Goal: Navigation & Orientation: Go to known website

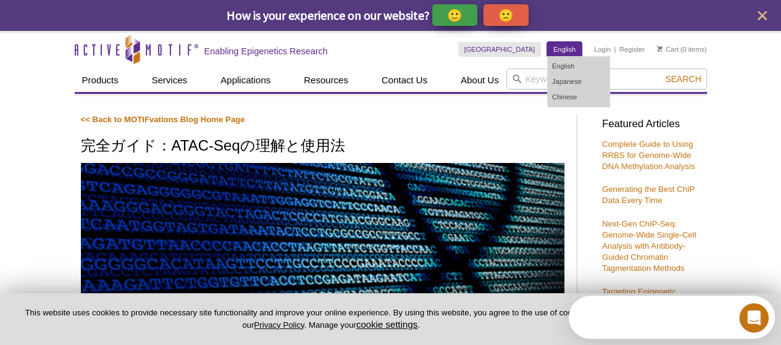
click at [564, 48] on link "English" at bounding box center [564, 49] width 35 height 15
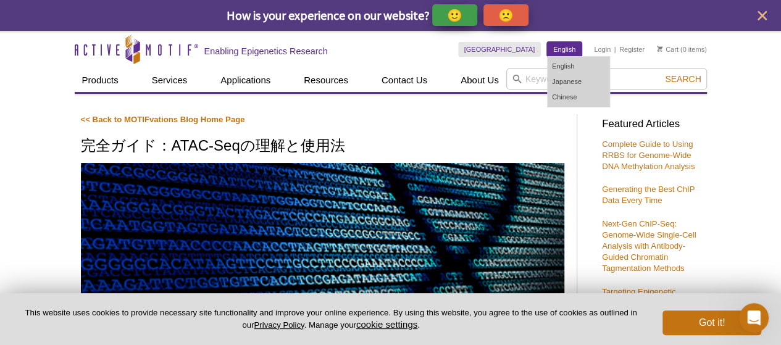
click at [560, 43] on link "English" at bounding box center [564, 49] width 35 height 15
click at [569, 62] on link "English" at bounding box center [579, 66] width 62 height 15
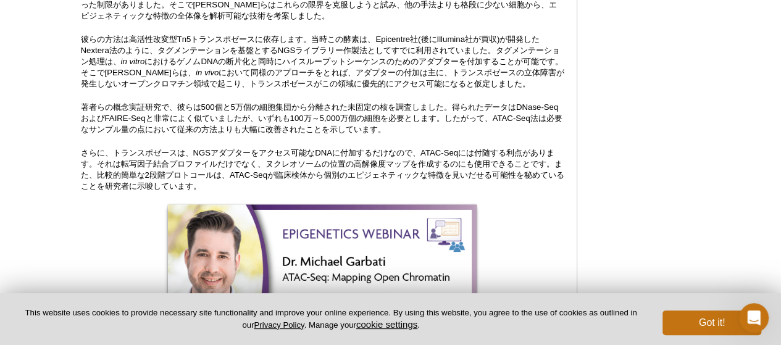
scroll to position [992, 0]
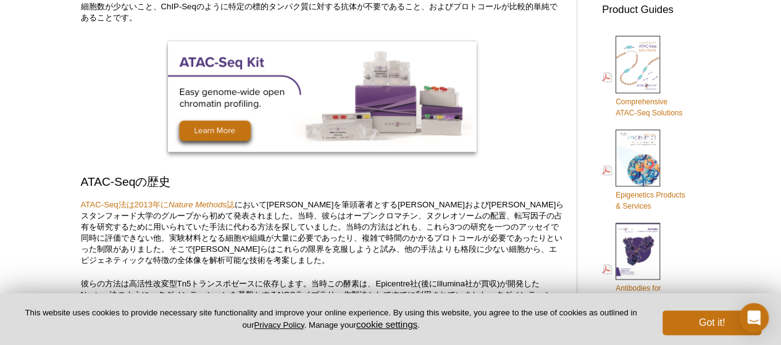
scroll to position [440, 0]
